Goal: Transaction & Acquisition: Download file/media

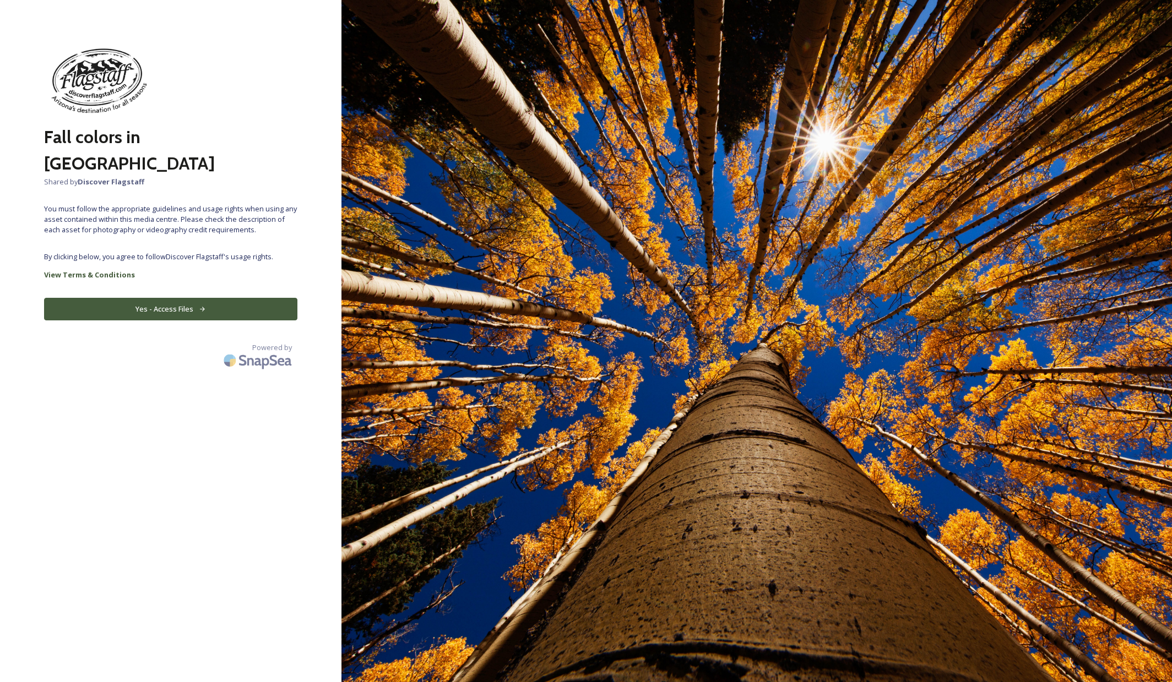
click at [165, 298] on button "Yes - Access Files" at bounding box center [170, 309] width 253 height 23
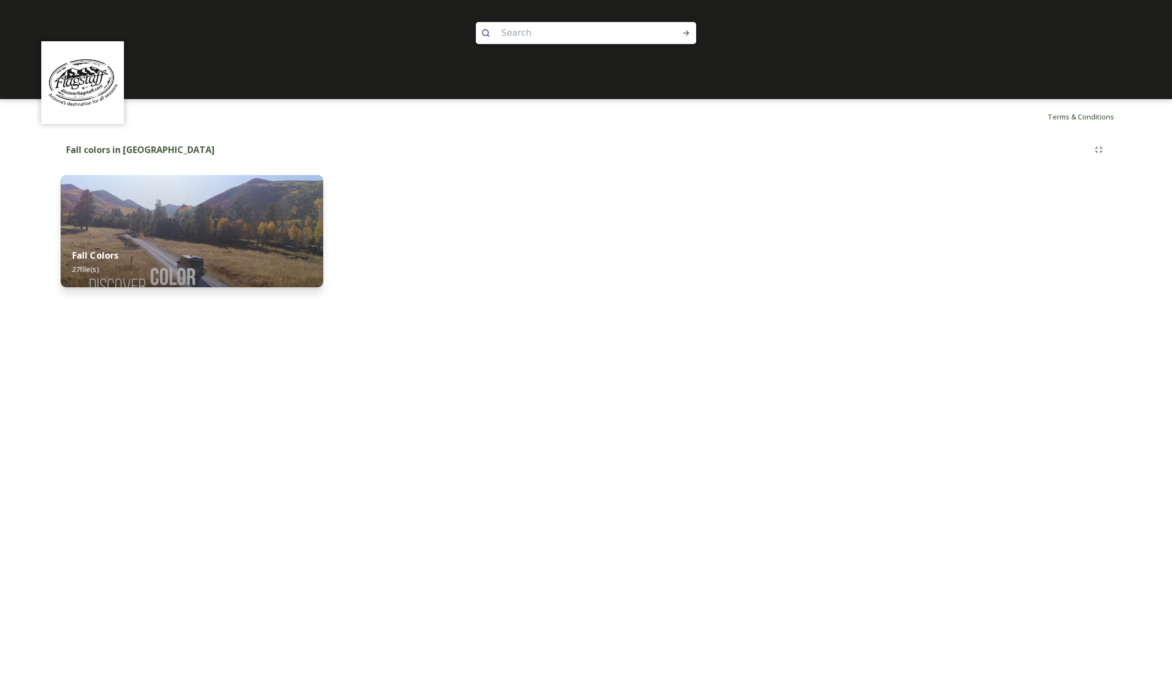
click at [174, 224] on img at bounding box center [192, 231] width 262 height 112
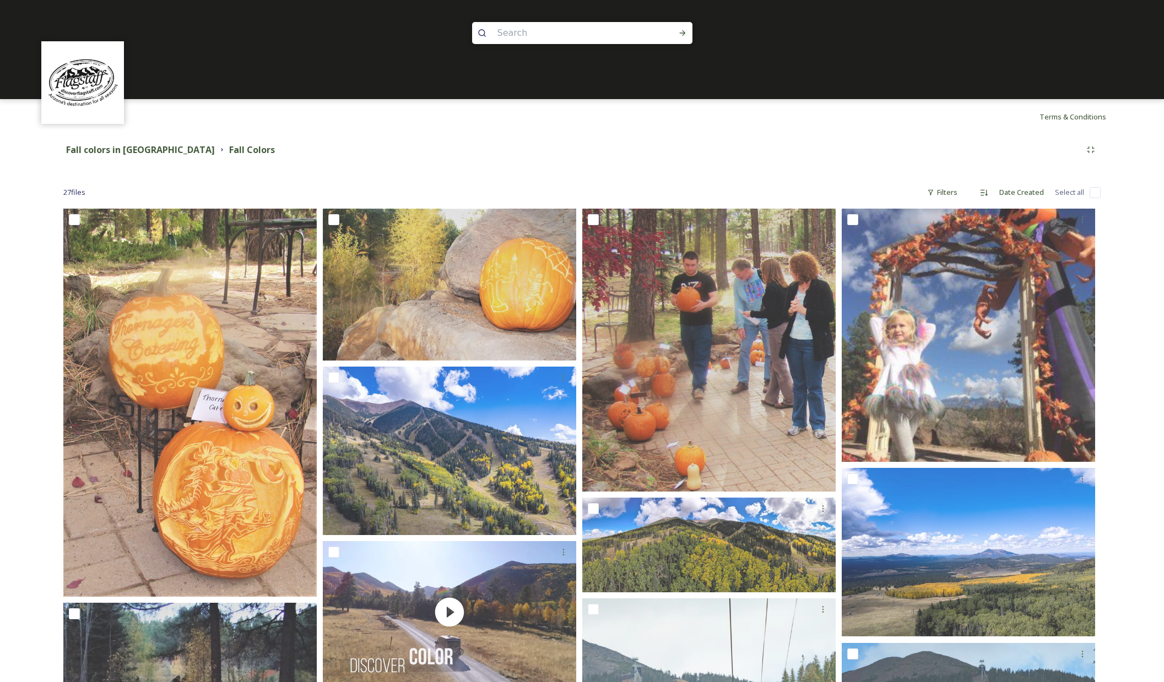
click at [1093, 194] on input "checkbox" at bounding box center [1094, 192] width 11 height 11
checkbox input "true"
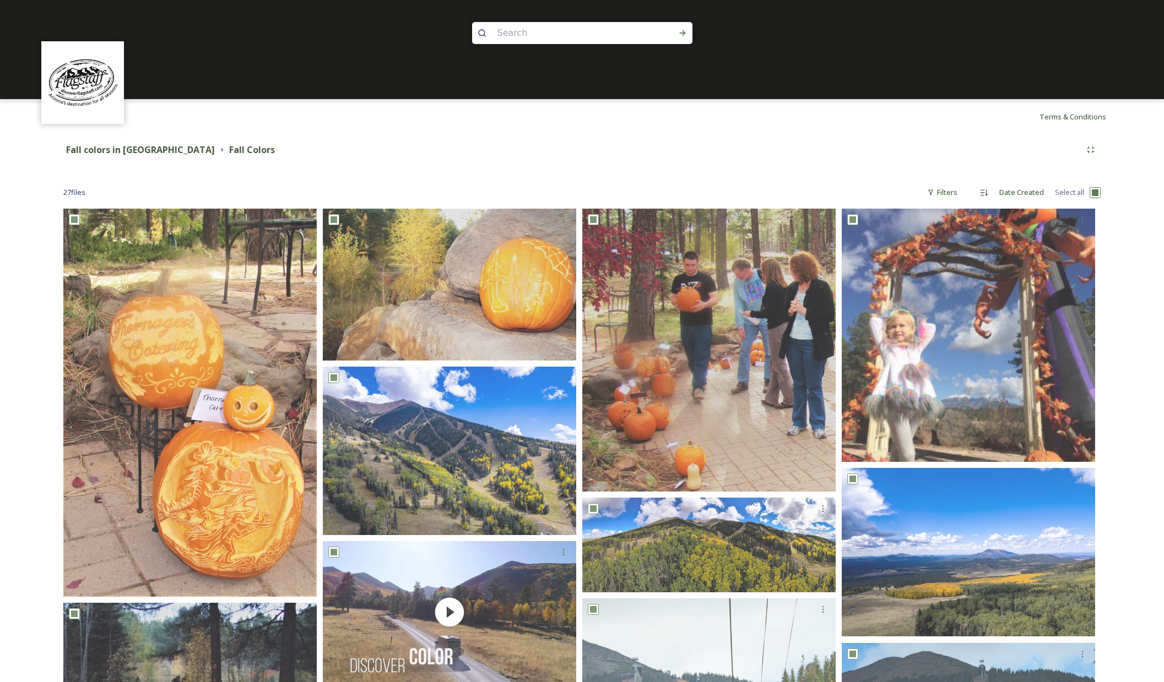
checkbox input "true"
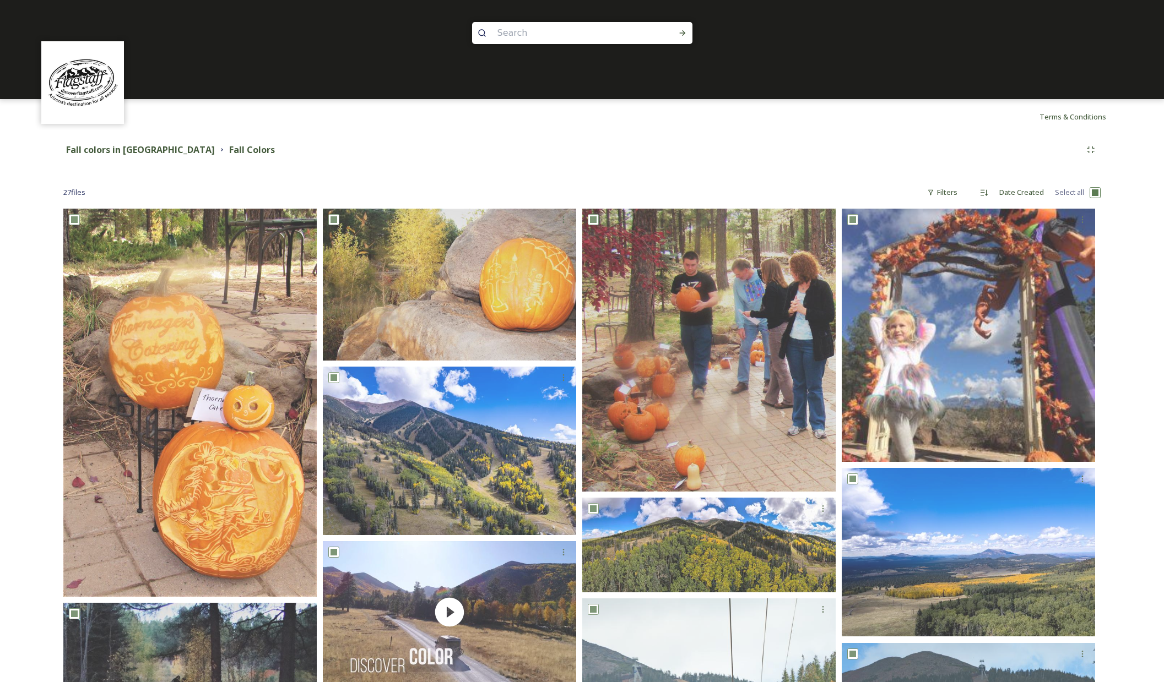
checkbox input "true"
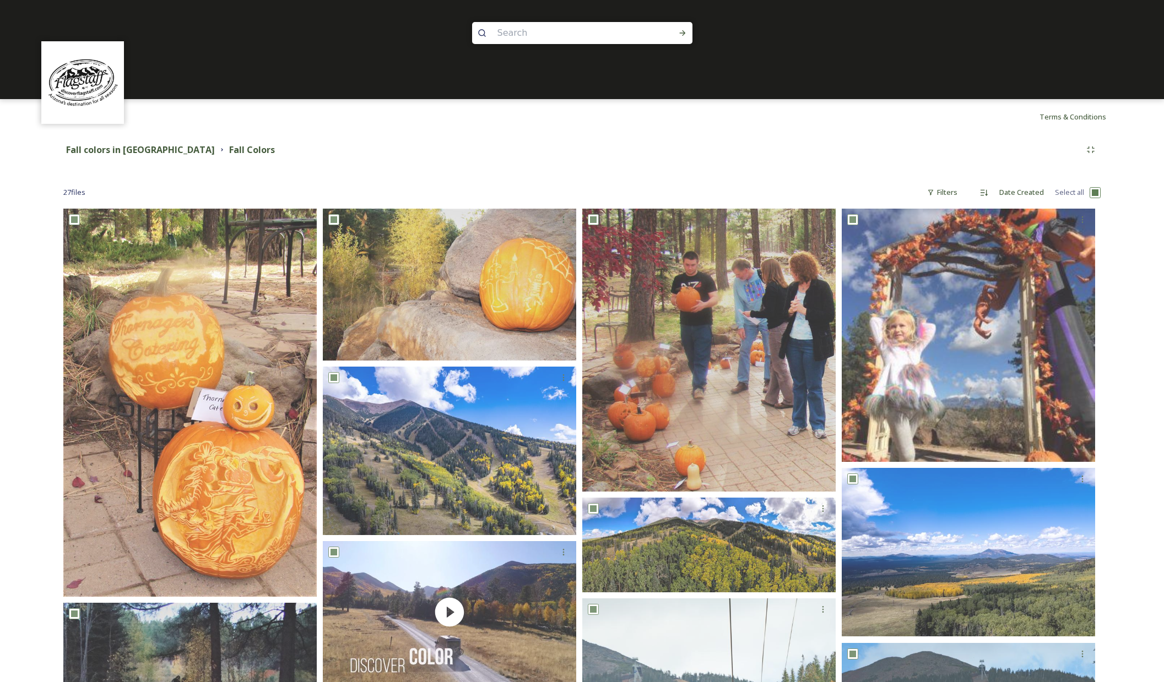
checkbox input "true"
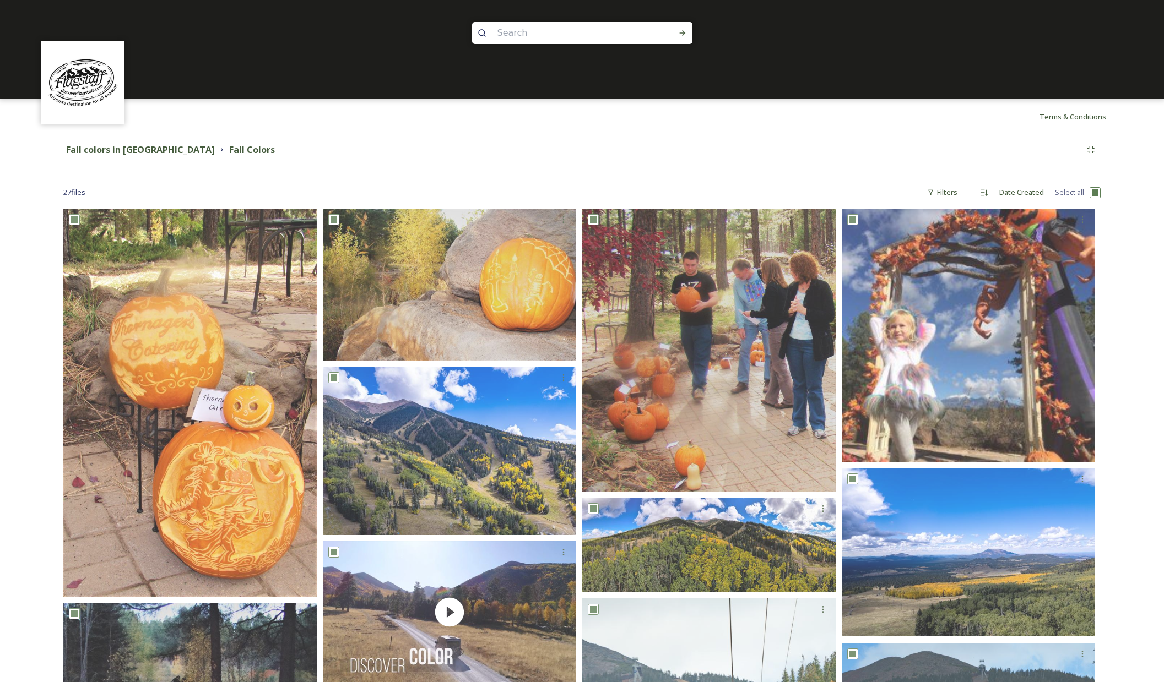
checkbox input "true"
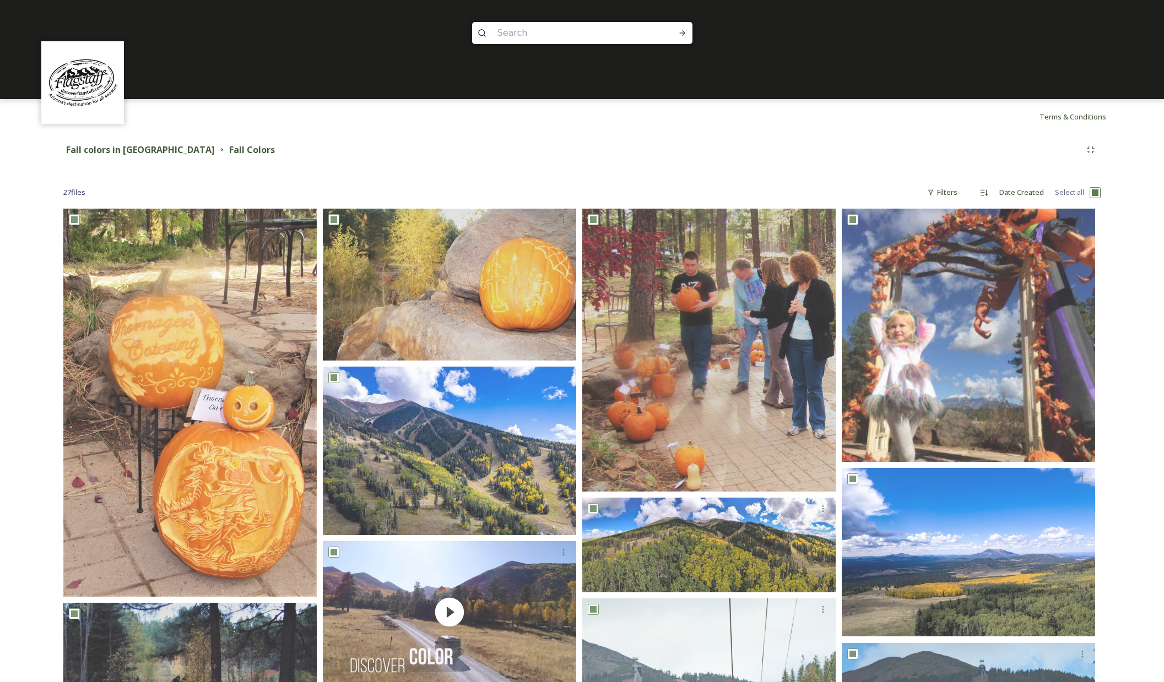
checkbox input "true"
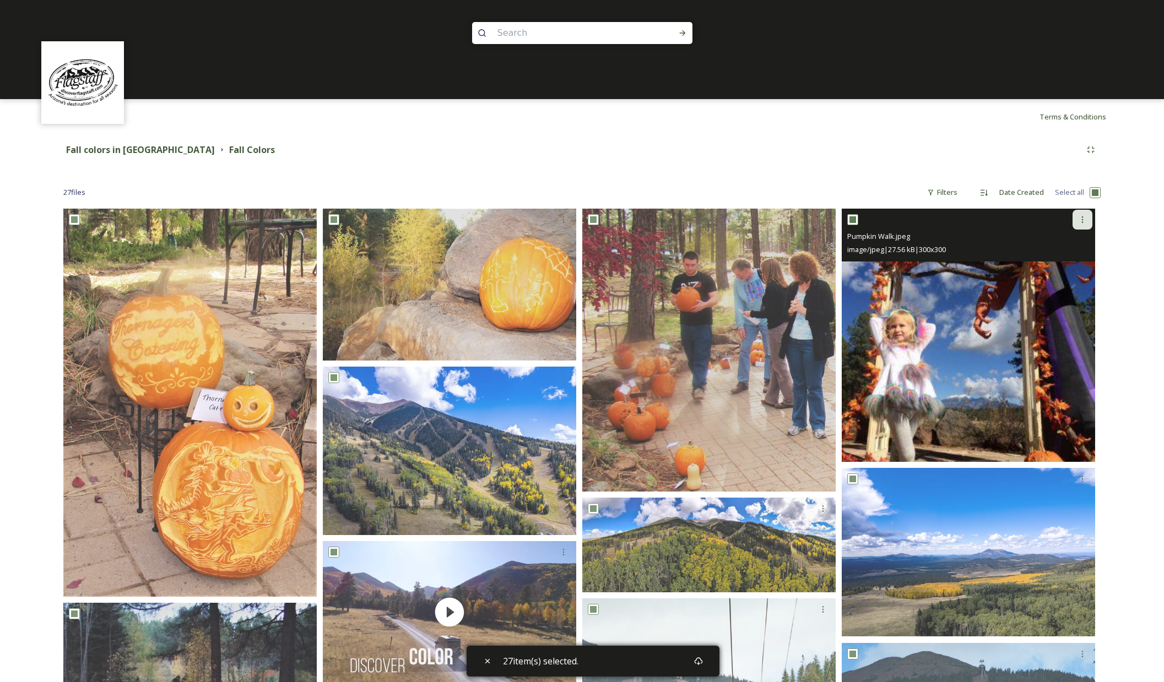
click at [1082, 225] on div at bounding box center [1082, 220] width 20 height 20
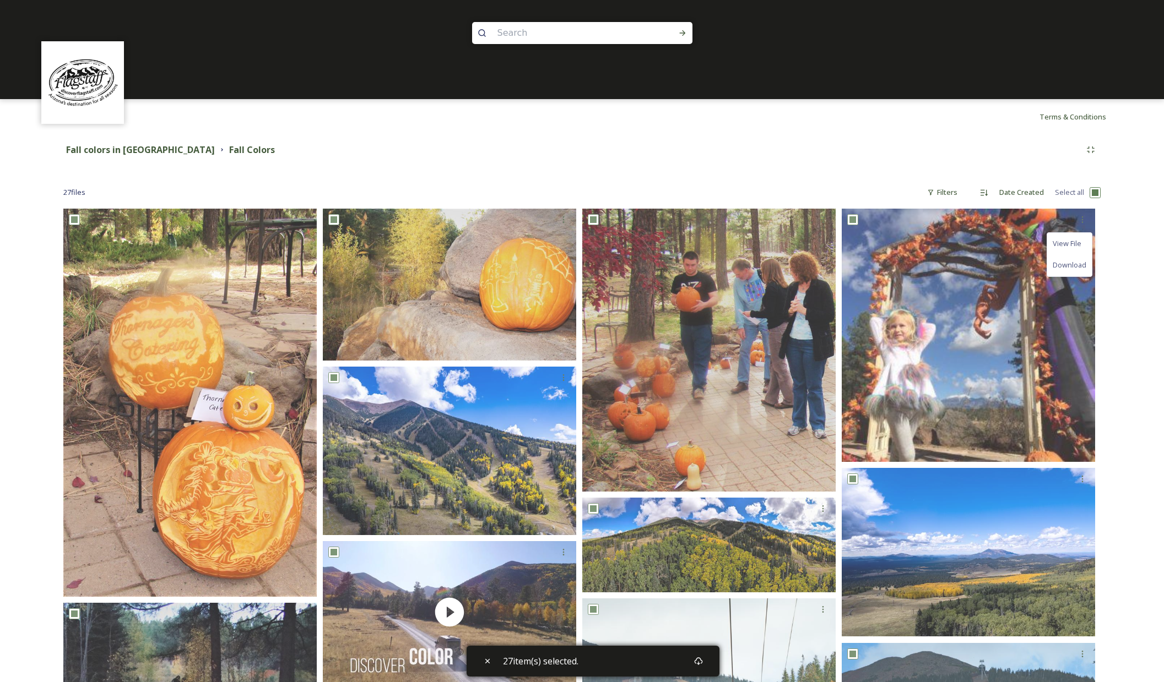
click at [1097, 195] on input "checkbox" at bounding box center [1094, 192] width 11 height 11
checkbox input "false"
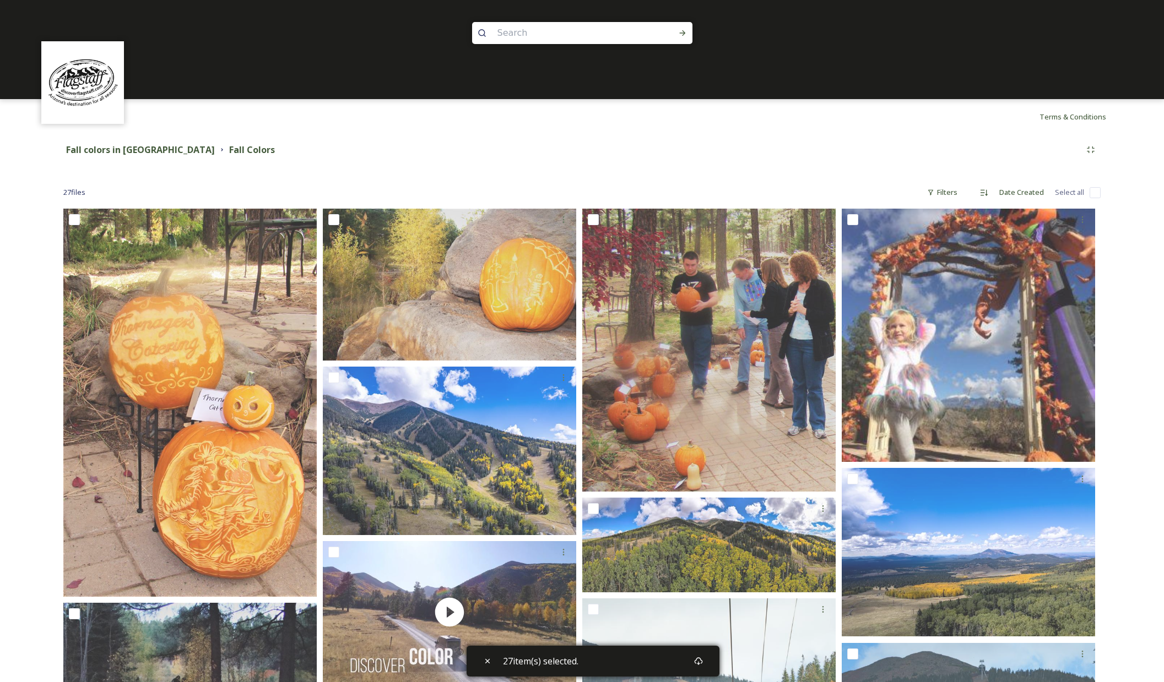
checkbox input "false"
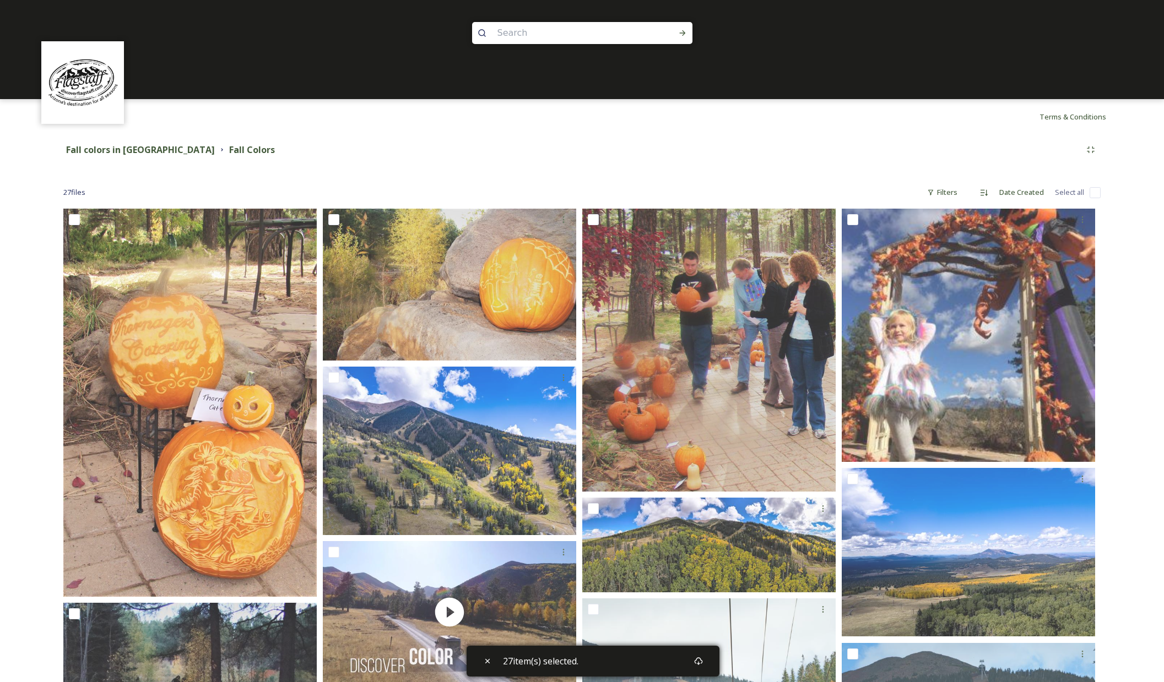
checkbox input "false"
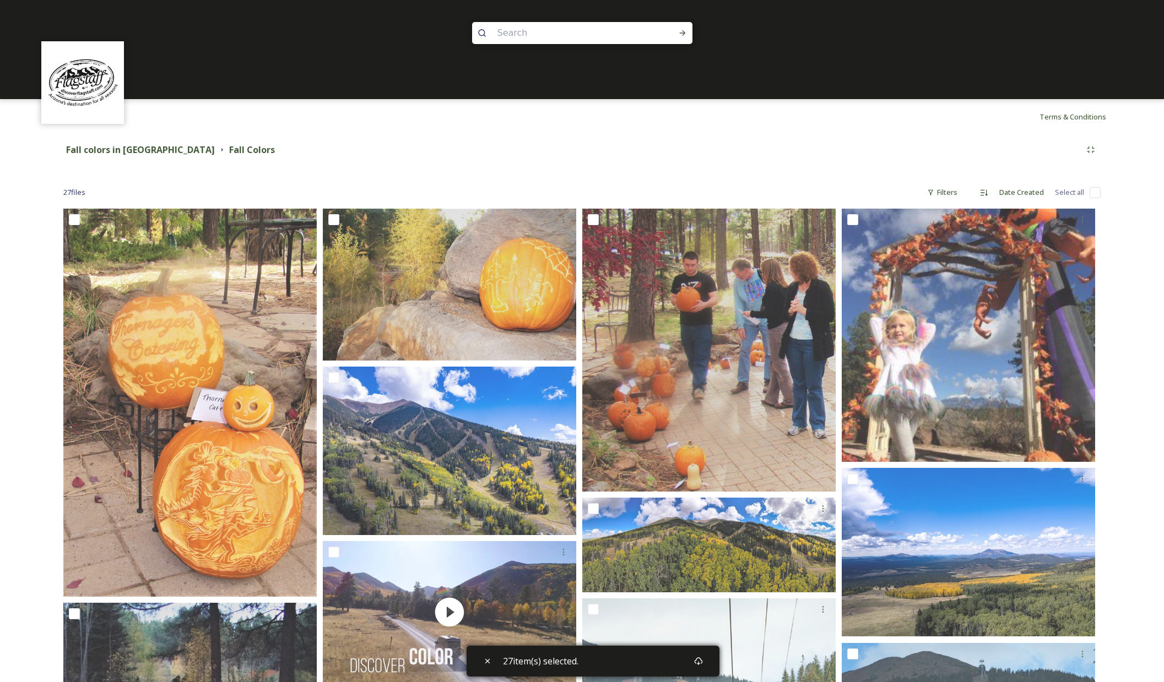
checkbox input "false"
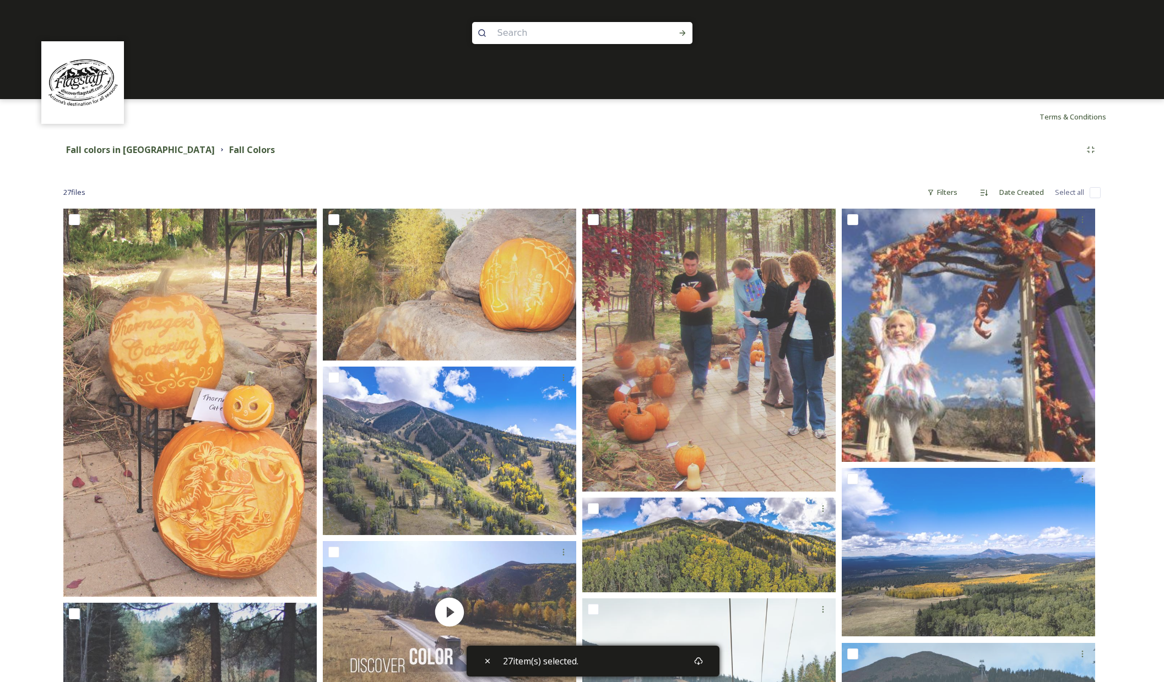
checkbox input "false"
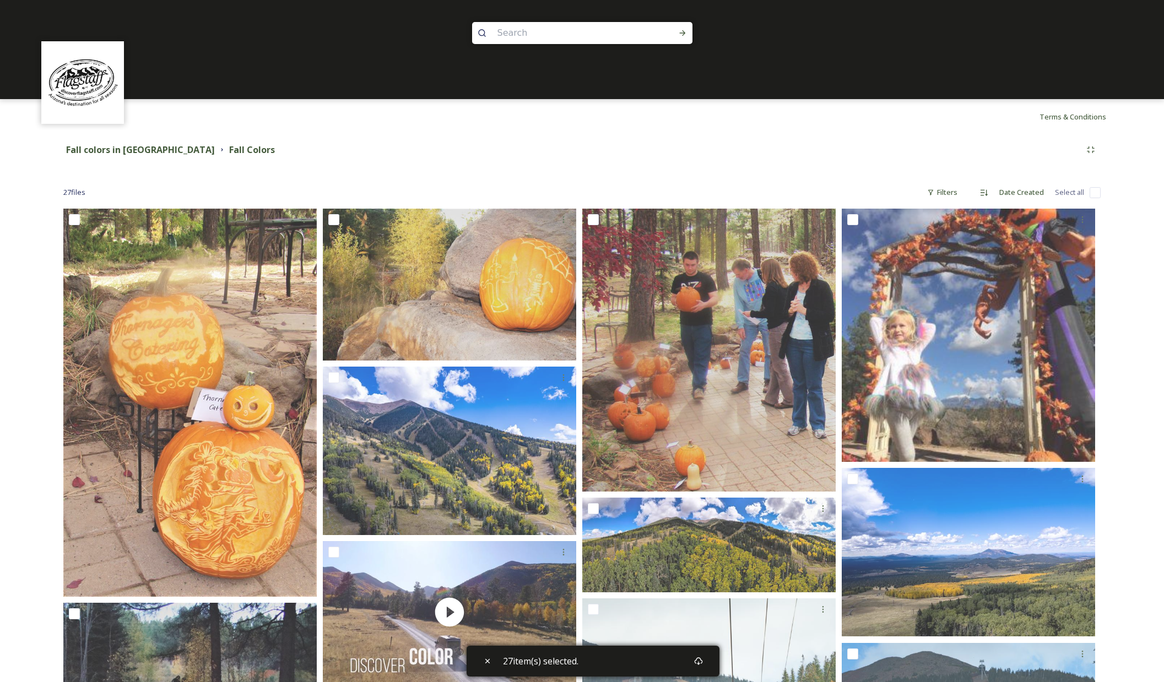
checkbox input "false"
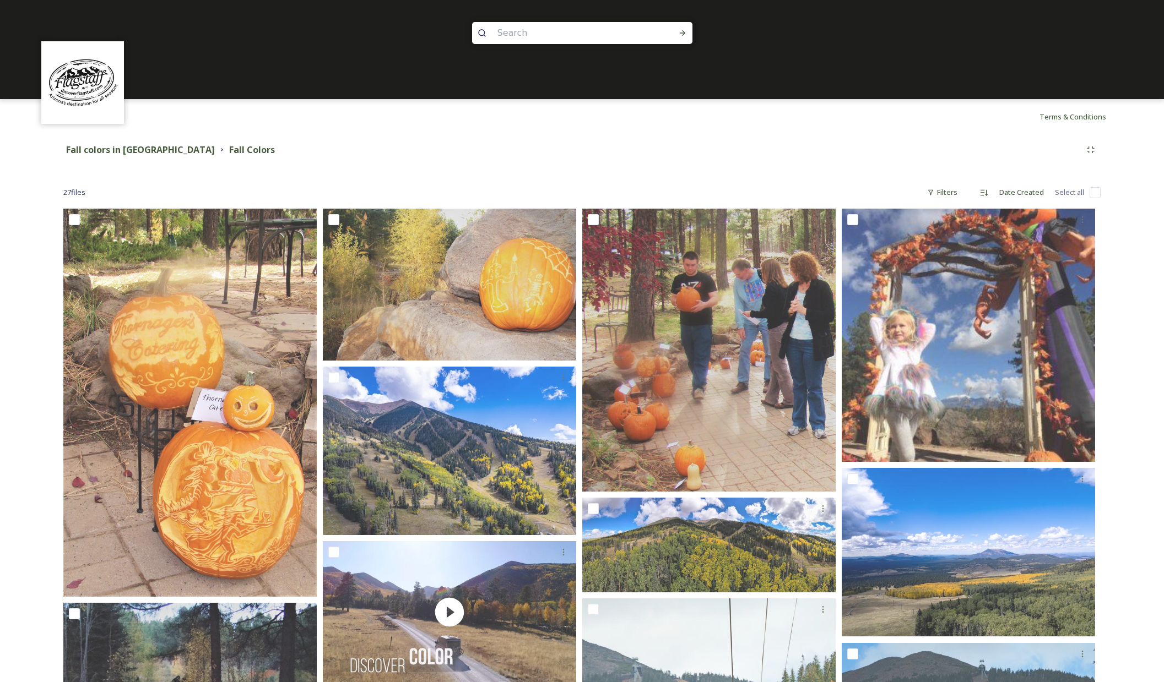
click at [1096, 195] on input "checkbox" at bounding box center [1094, 192] width 11 height 11
checkbox input "true"
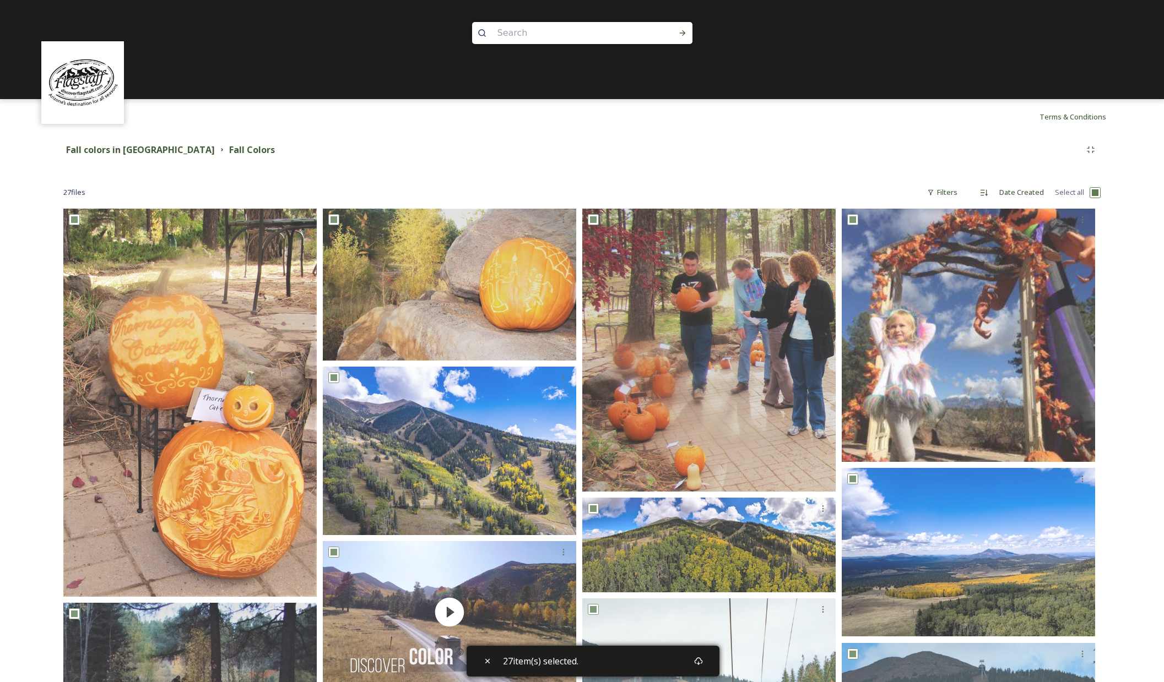
checkbox input "true"
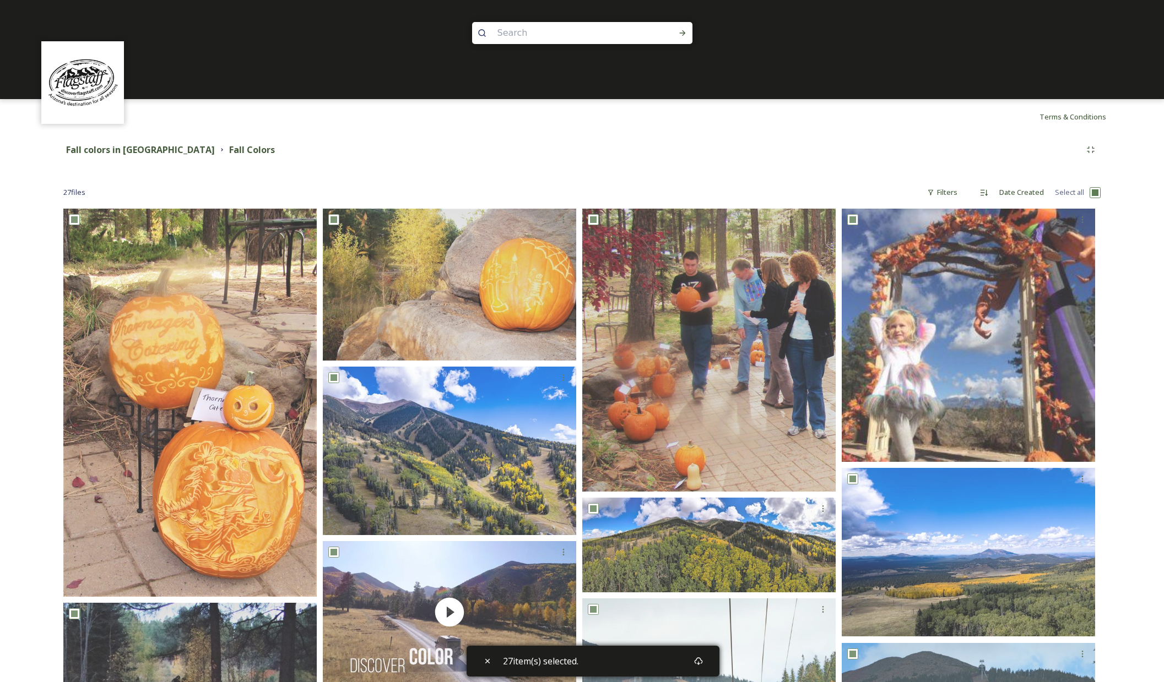
checkbox input "true"
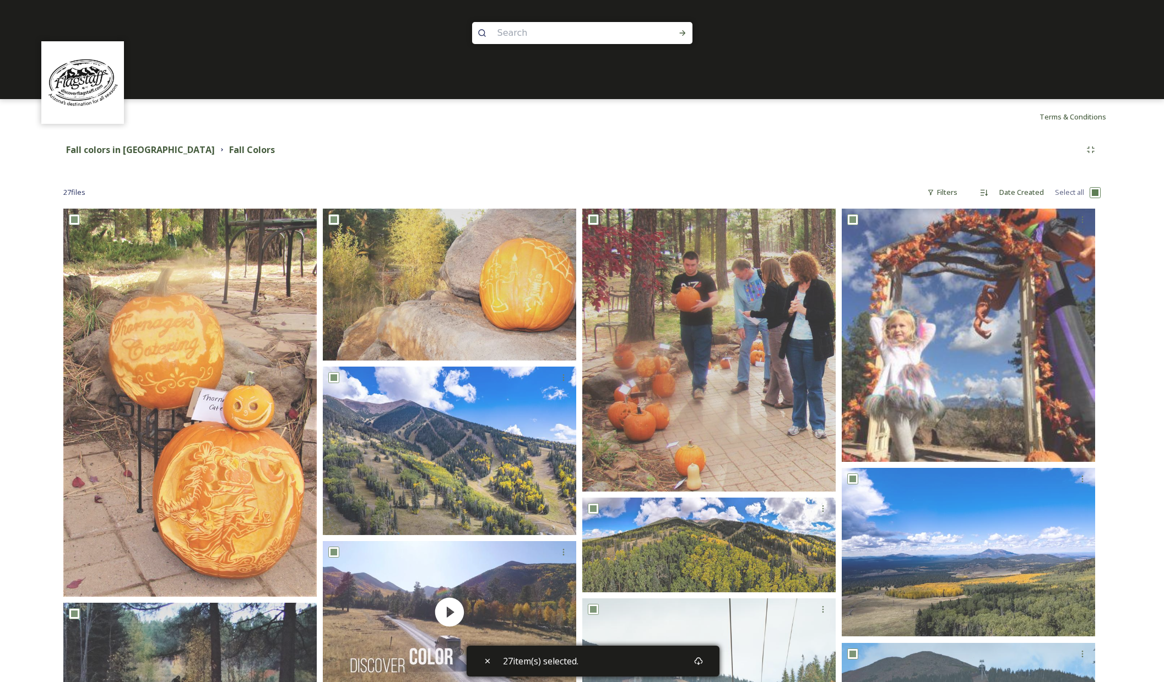
checkbox input "true"
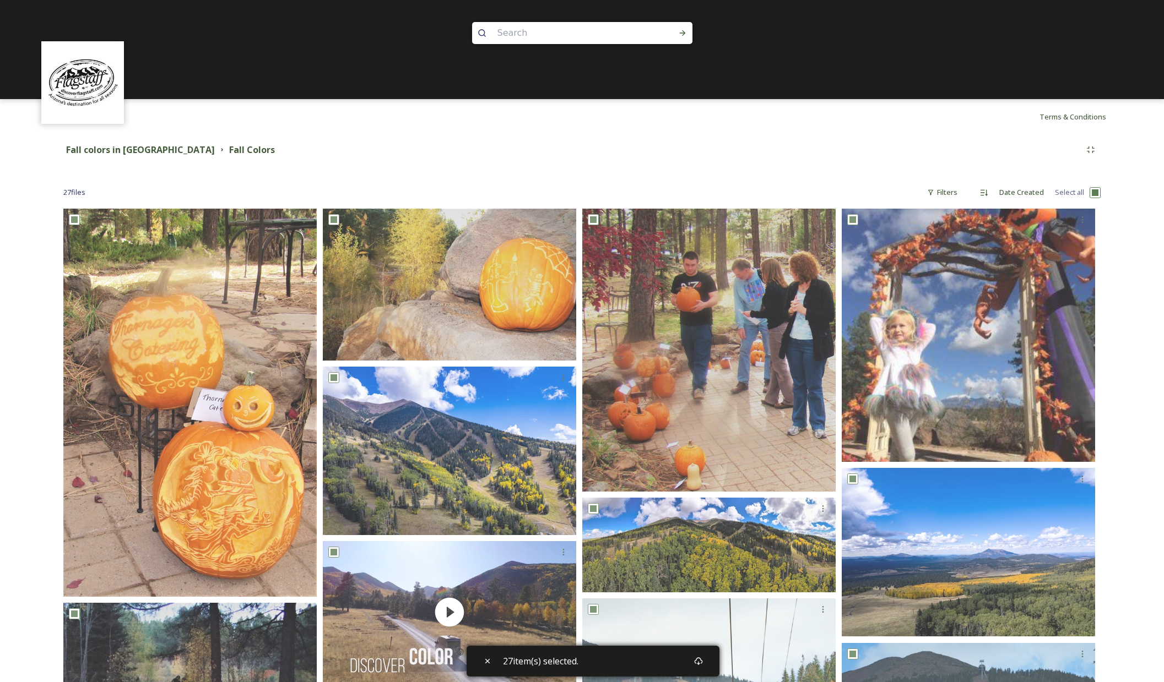
checkbox input "true"
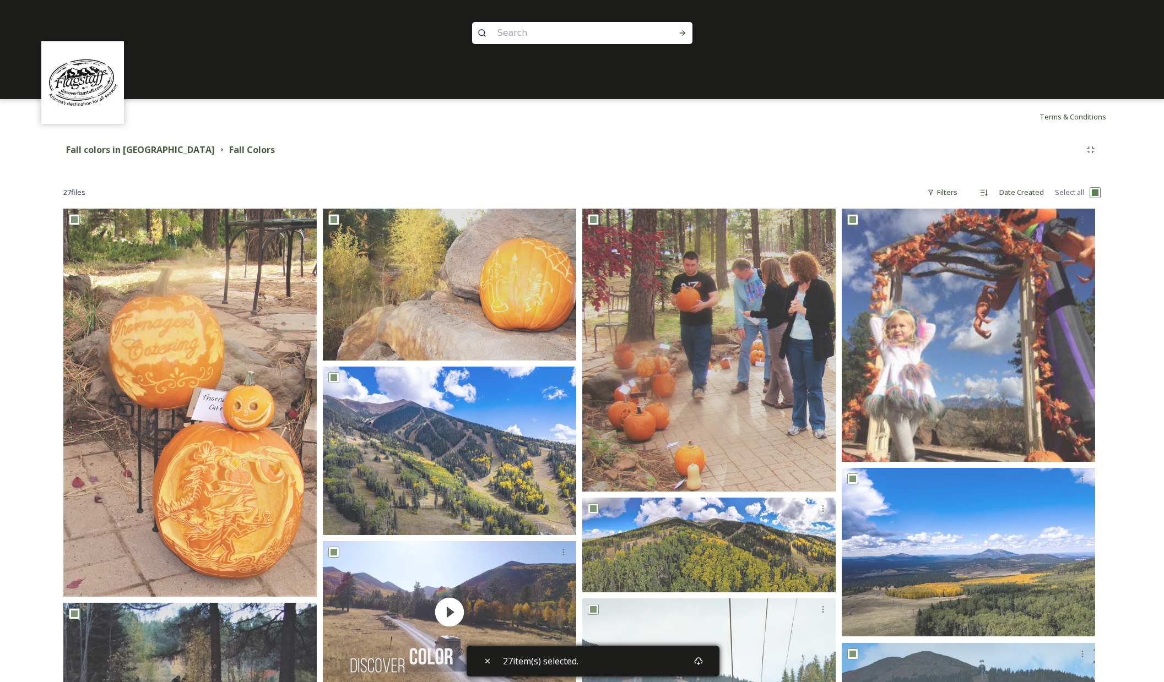
checkbox input "true"
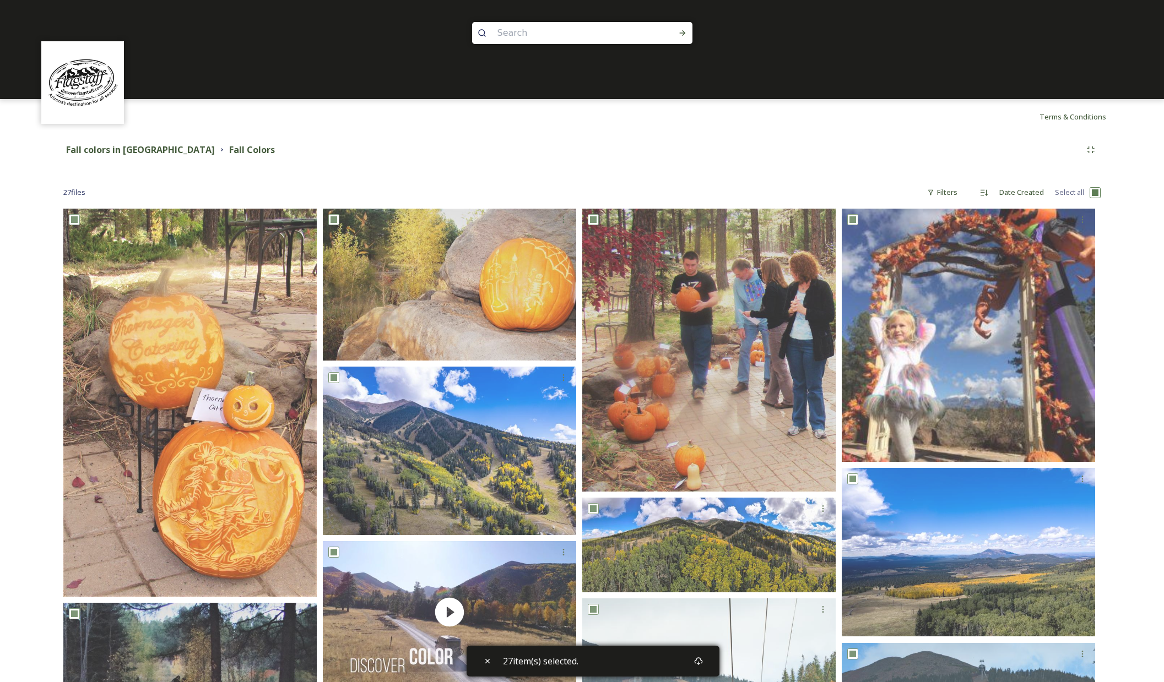
checkbox input "true"
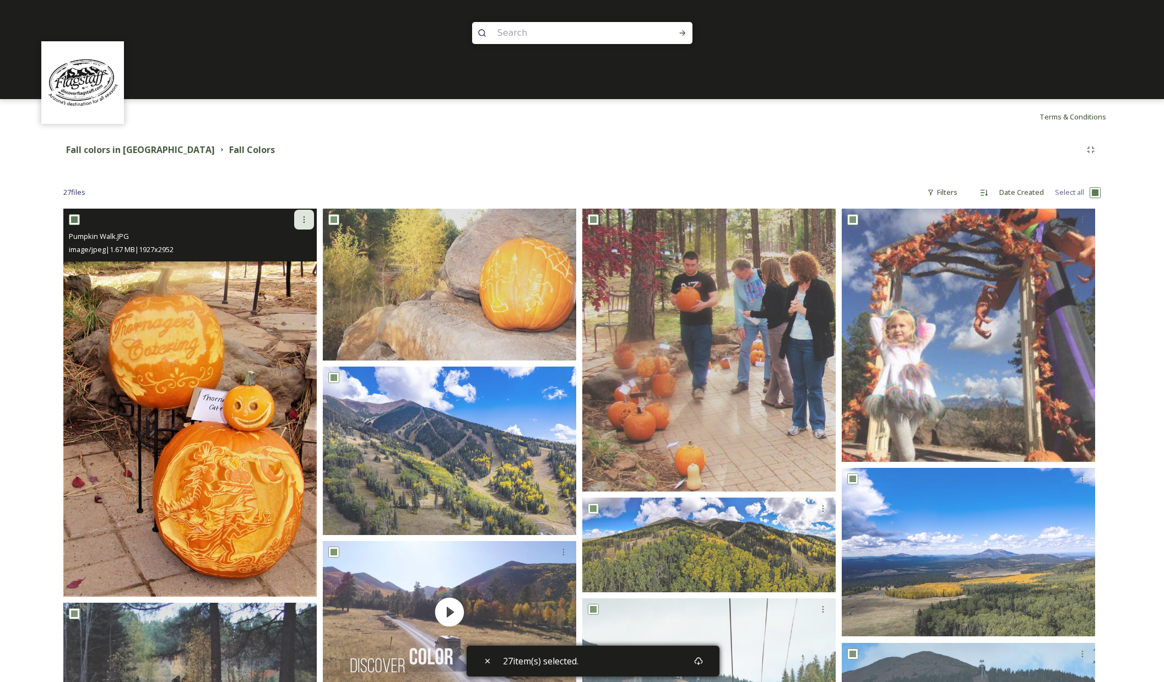
click at [305, 224] on icon at bounding box center [304, 219] width 9 height 9
click at [291, 264] on span "Download" at bounding box center [291, 265] width 34 height 10
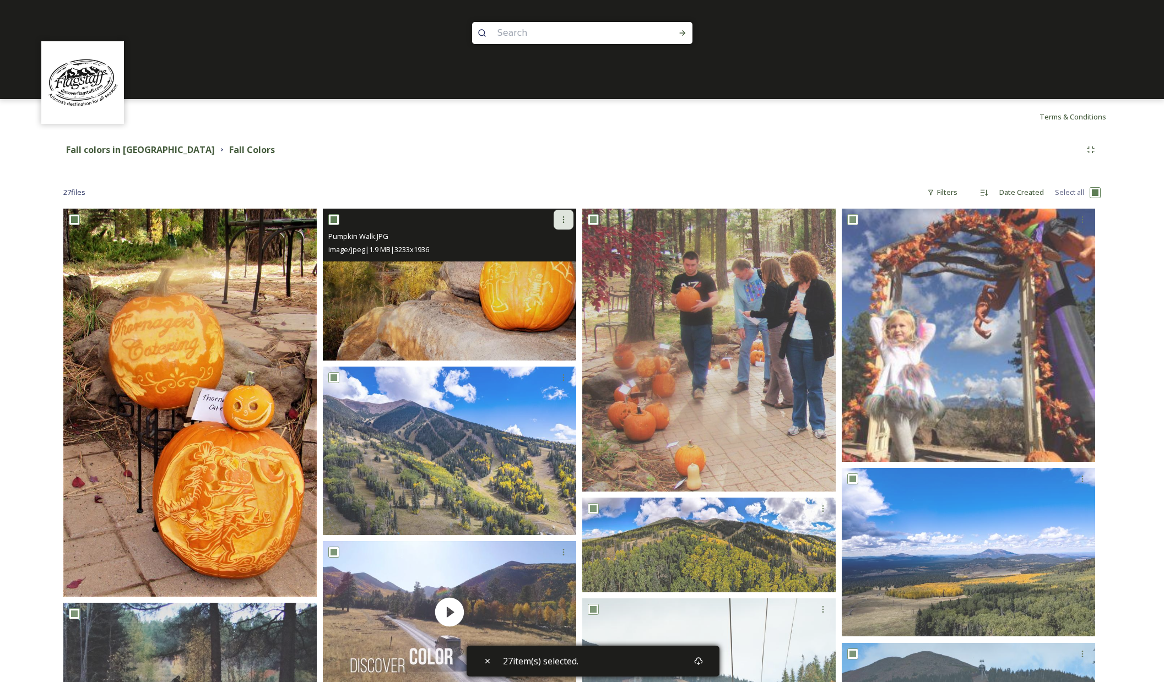
click at [564, 225] on div at bounding box center [563, 220] width 20 height 20
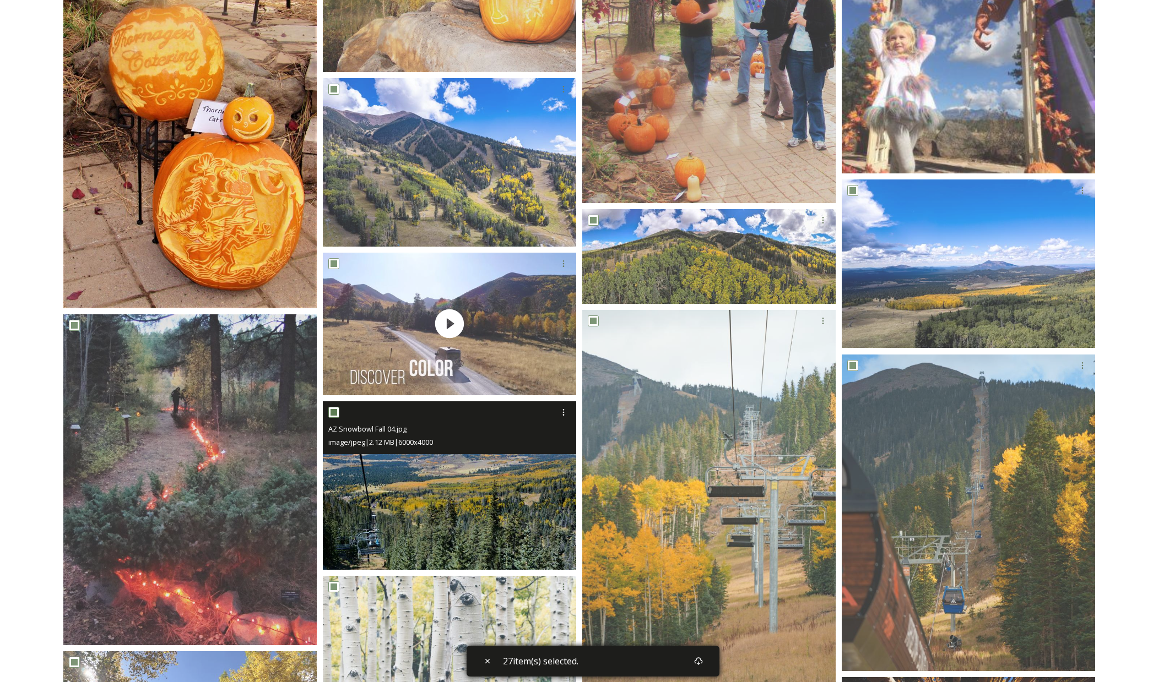
scroll to position [385, 0]
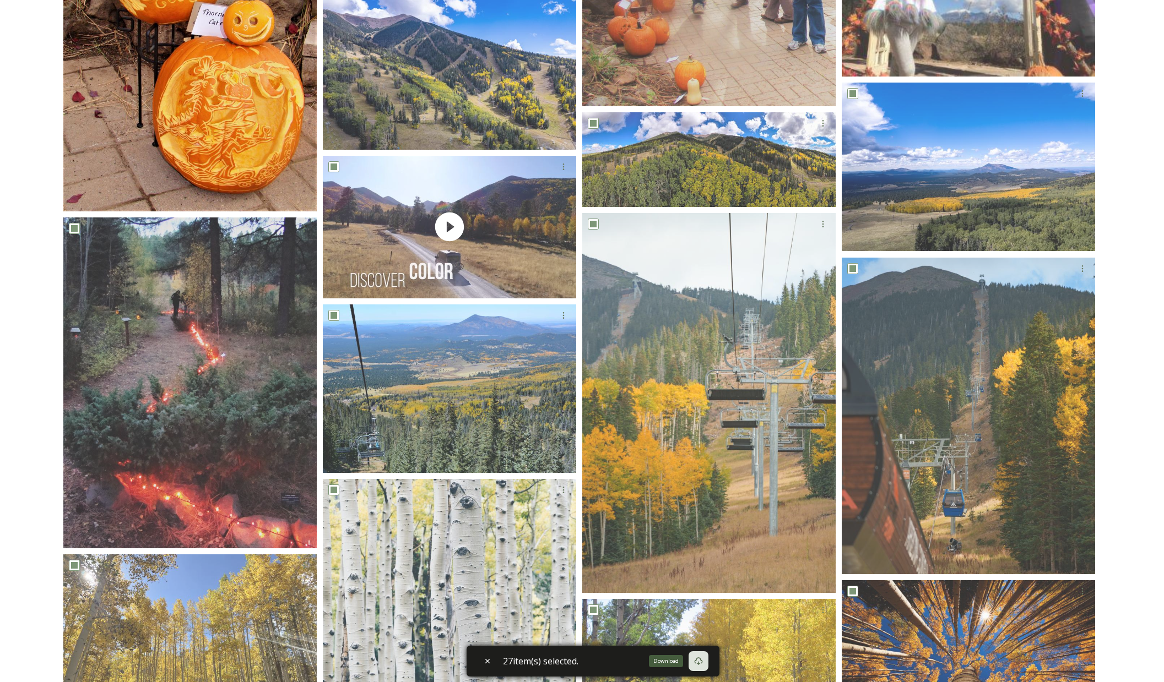
click at [669, 662] on div "Download" at bounding box center [666, 661] width 34 height 12
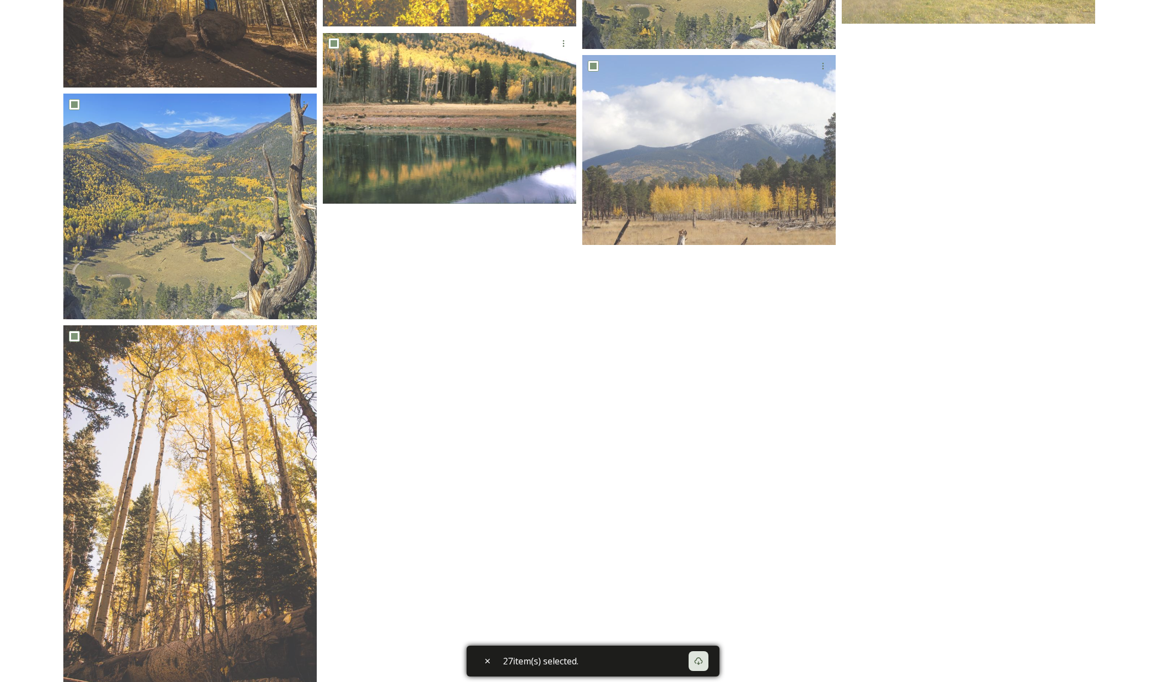
scroll to position [1588, 0]
